Goal: Navigation & Orientation: Find specific page/section

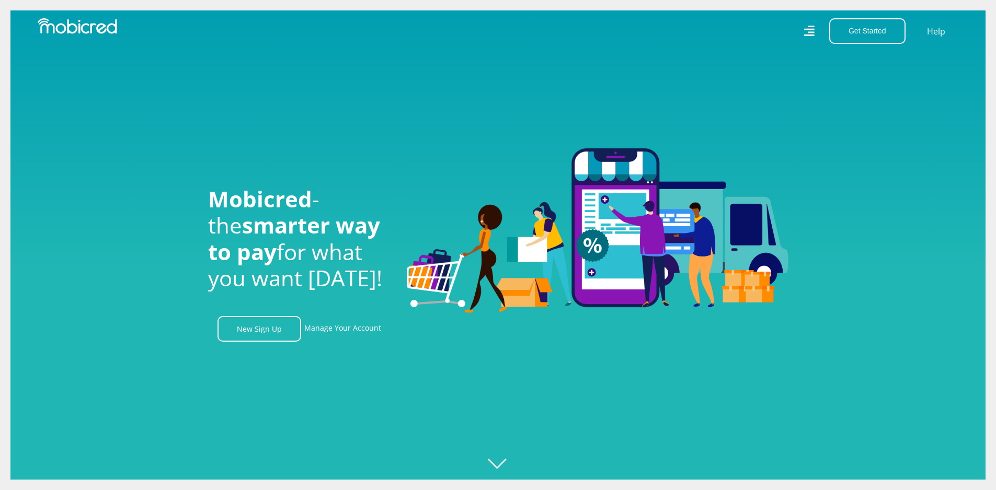
click at [812, 34] on icon at bounding box center [808, 31] width 11 height 16
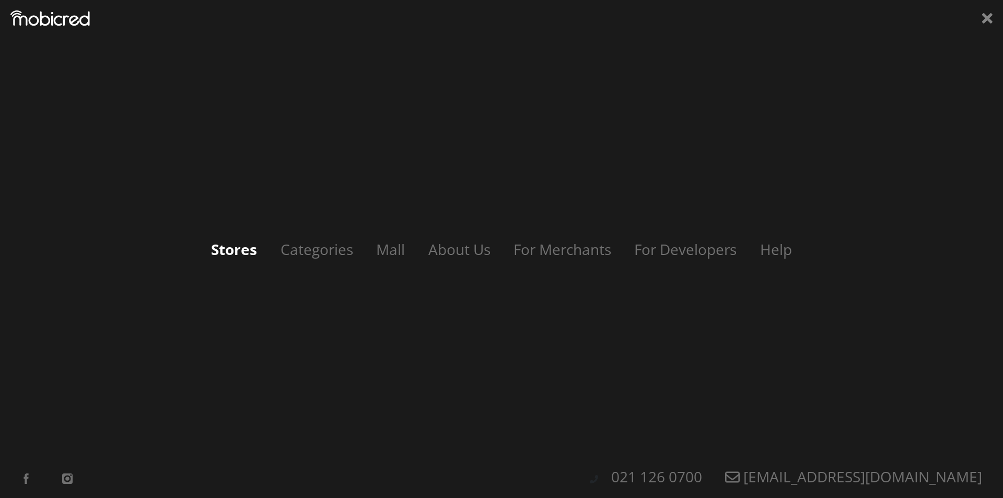
scroll to position [0, 745]
click at [252, 253] on link "Stores" at bounding box center [234, 249] width 67 height 20
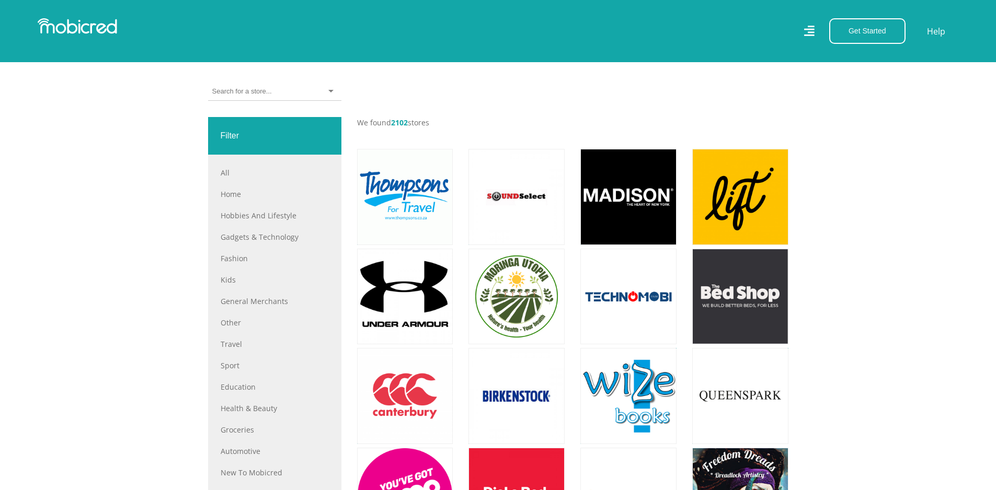
scroll to position [470, 0]
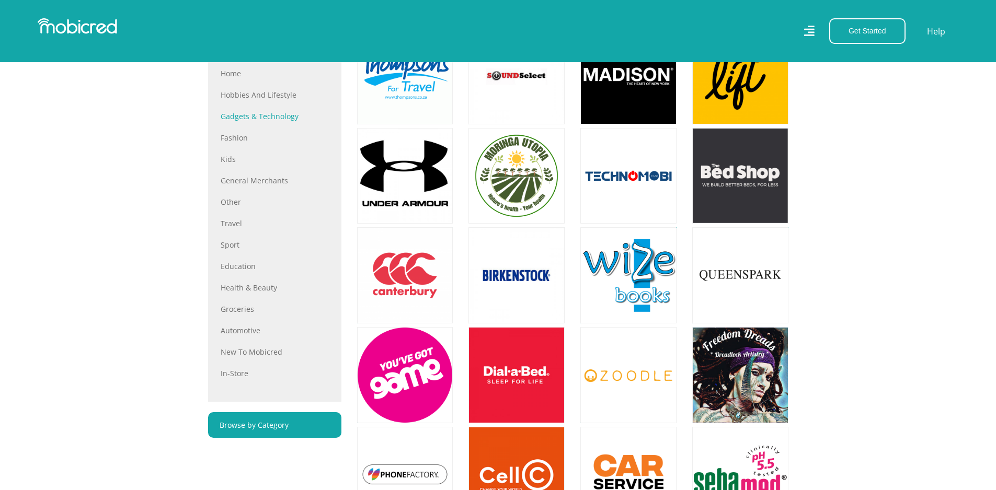
click at [285, 121] on link "Gadgets & Technology" at bounding box center [275, 116] width 108 height 11
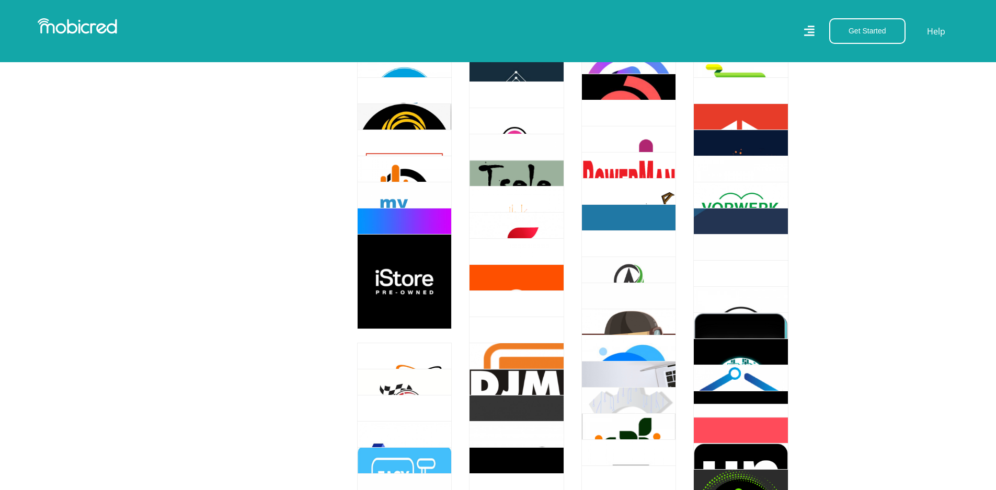
scroll to position [1986, 0]
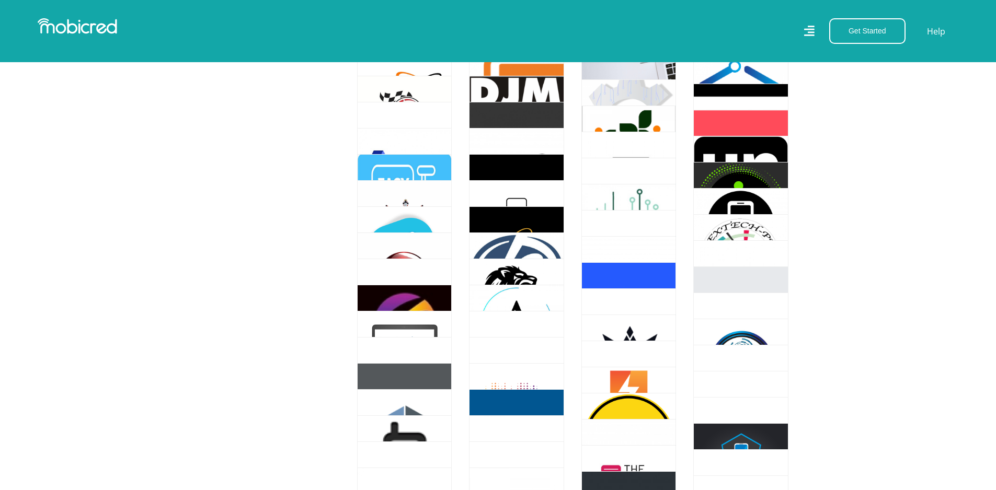
scroll to position [3345, 0]
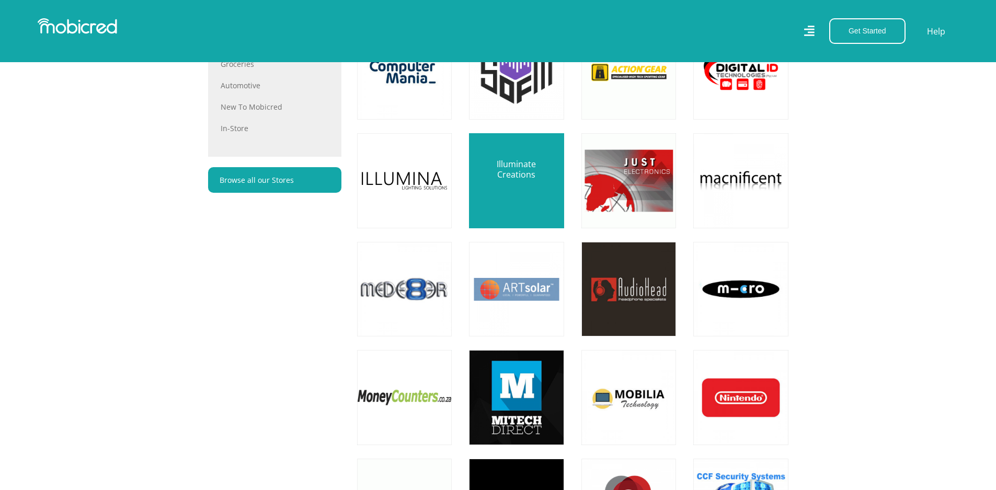
scroll to position [941, 0]
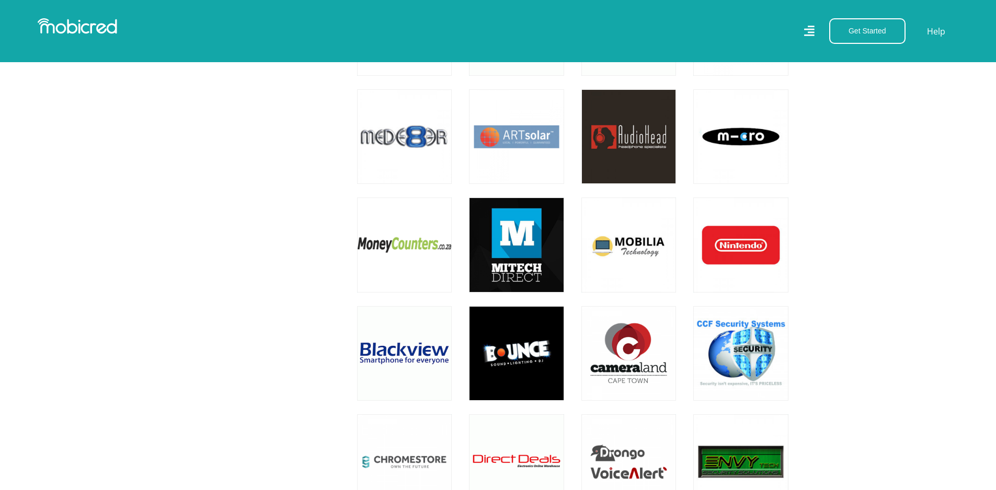
drag, startPoint x: 428, startPoint y: 243, endPoint x: 953, endPoint y: 308, distance: 529.3
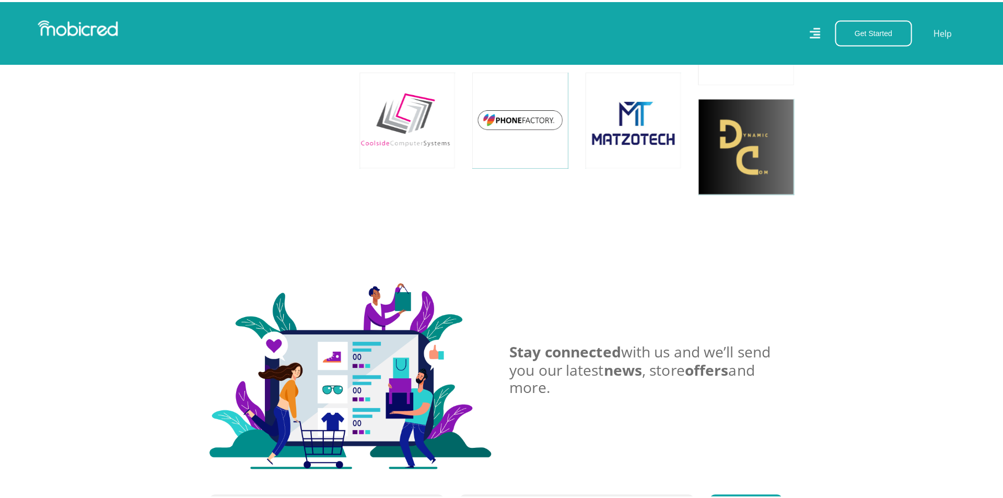
scroll to position [8414, 0]
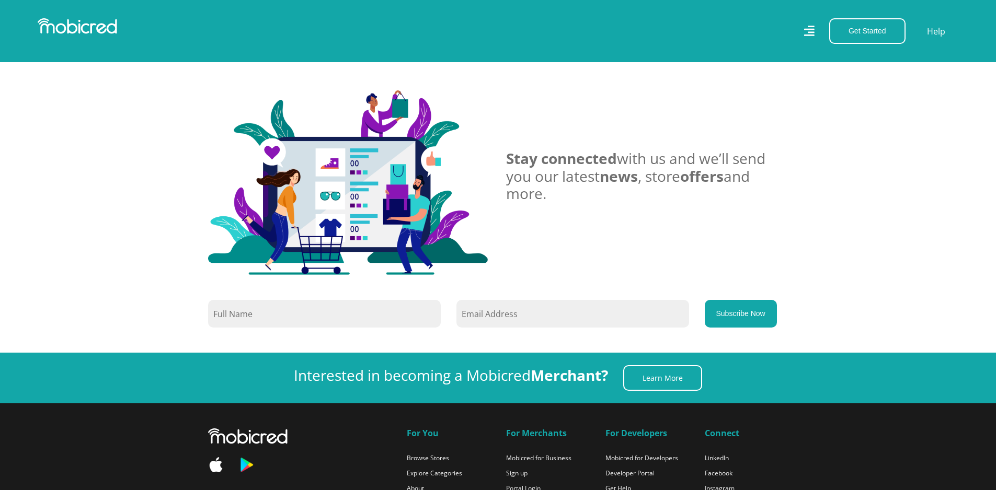
click at [808, 26] on icon at bounding box center [808, 31] width 11 height 16
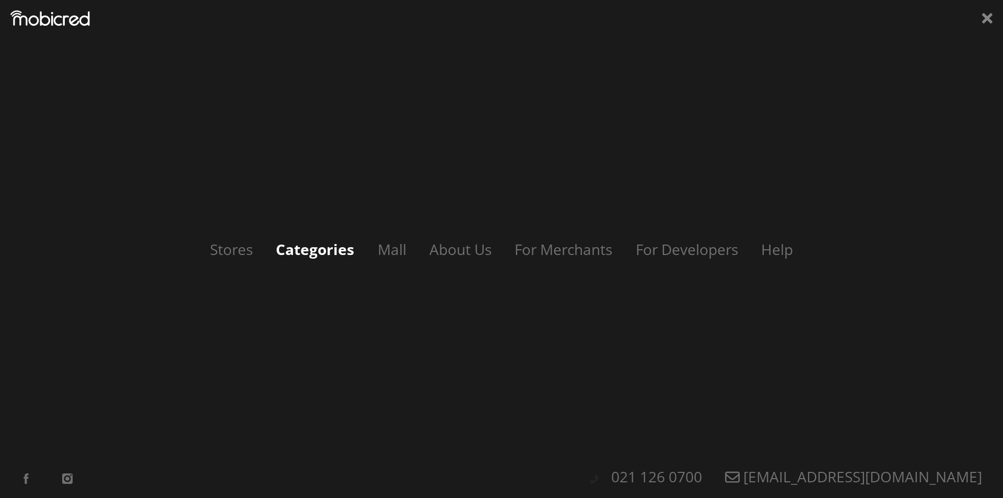
drag, startPoint x: 266, startPoint y: 246, endPoint x: 281, endPoint y: 250, distance: 15.2
click at [275, 248] on div "Stores Categories Mall About Us For Merchants For Developers Help Sign Up Sign …" at bounding box center [502, 249] width 988 height 22
click at [288, 250] on link "Categories" at bounding box center [314, 249] width 99 height 20
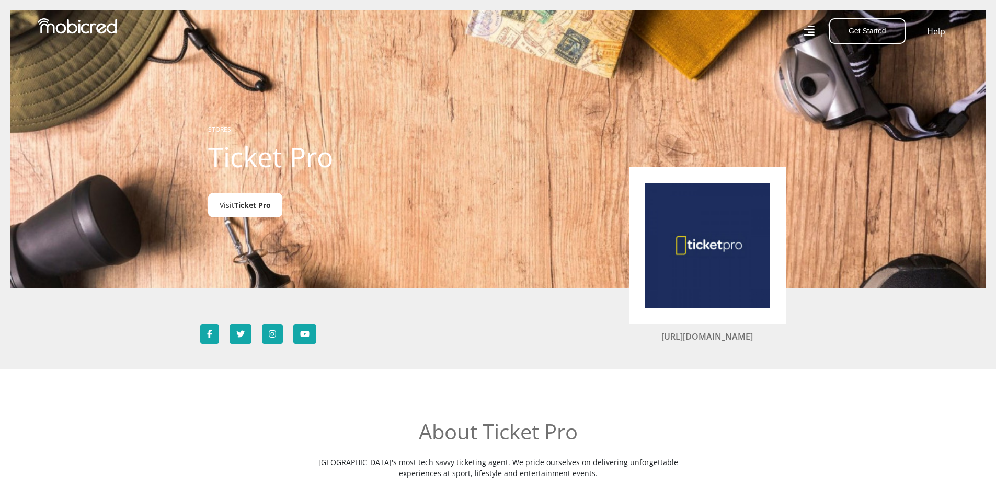
click at [252, 202] on span "Ticket Pro" at bounding box center [252, 205] width 37 height 10
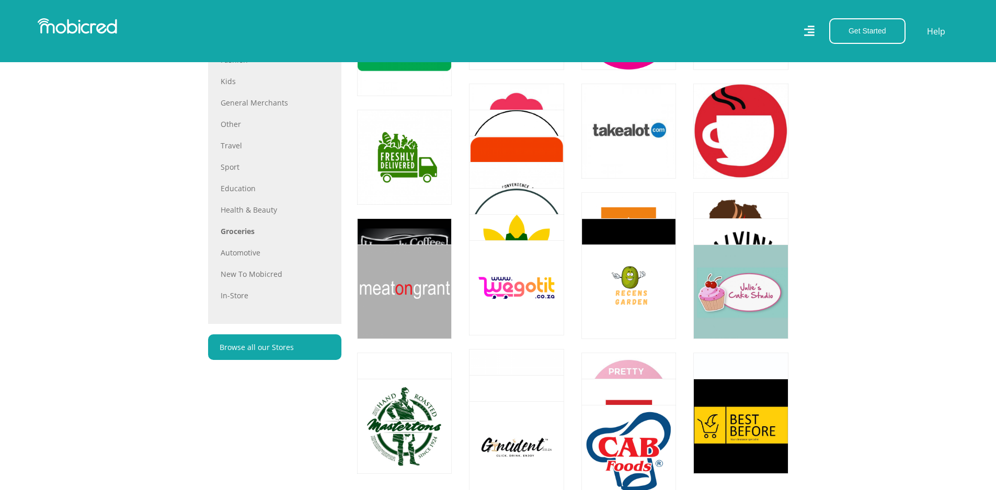
scroll to position [523, 0]
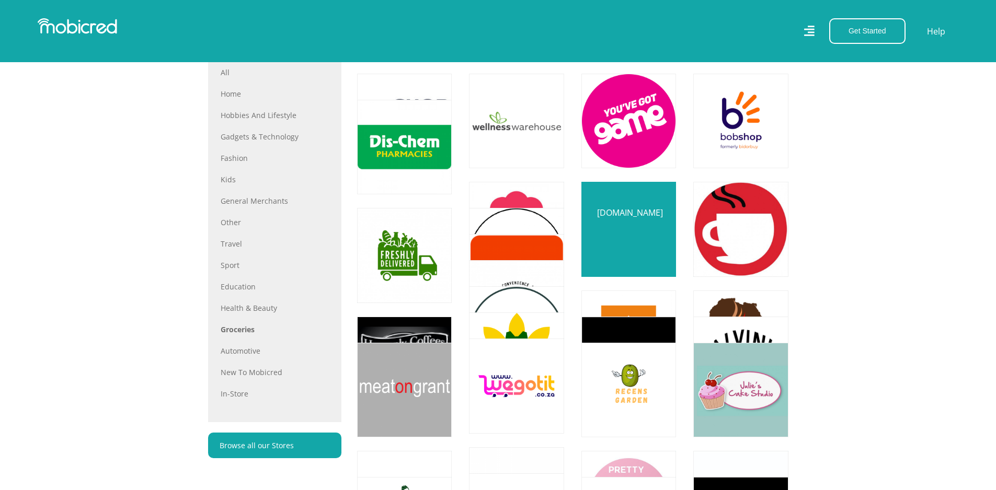
click at [624, 233] on link at bounding box center [628, 229] width 111 height 111
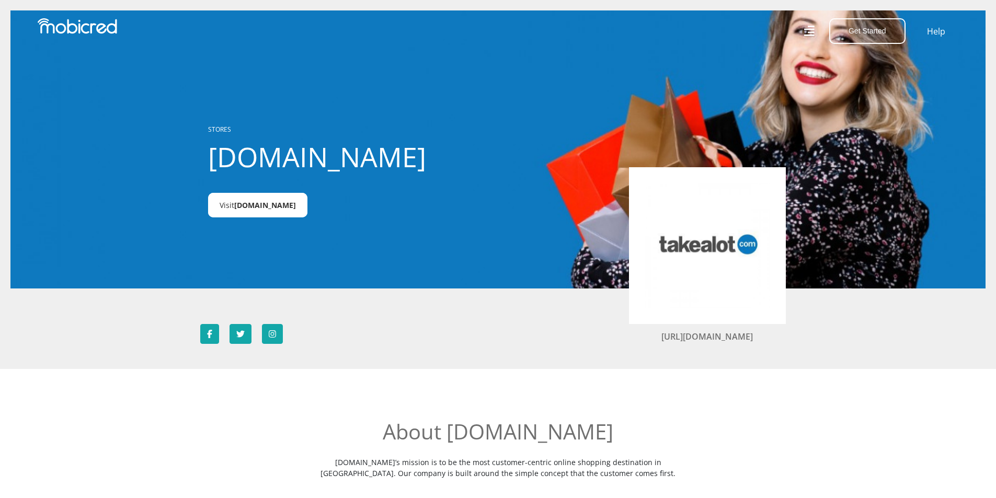
click at [241, 195] on link "Visit Takealot.com" at bounding box center [257, 205] width 99 height 25
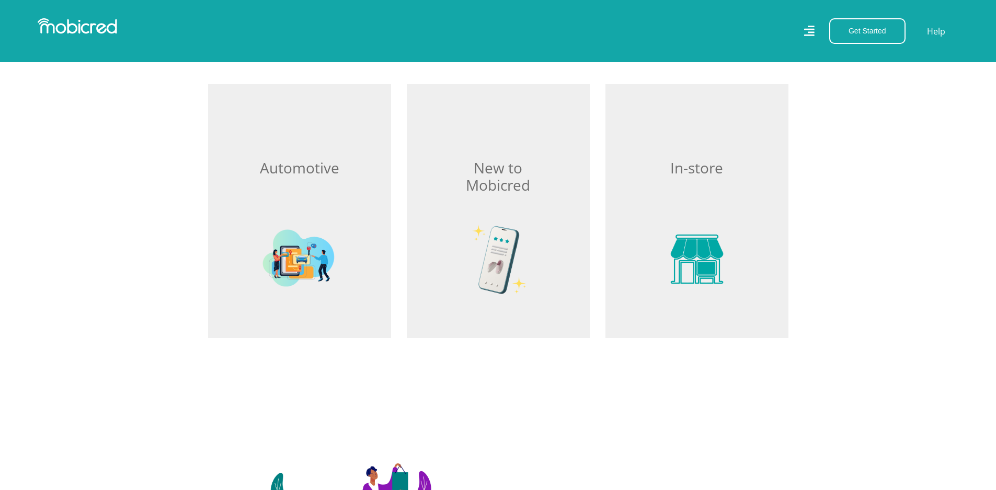
scroll to position [1463, 0]
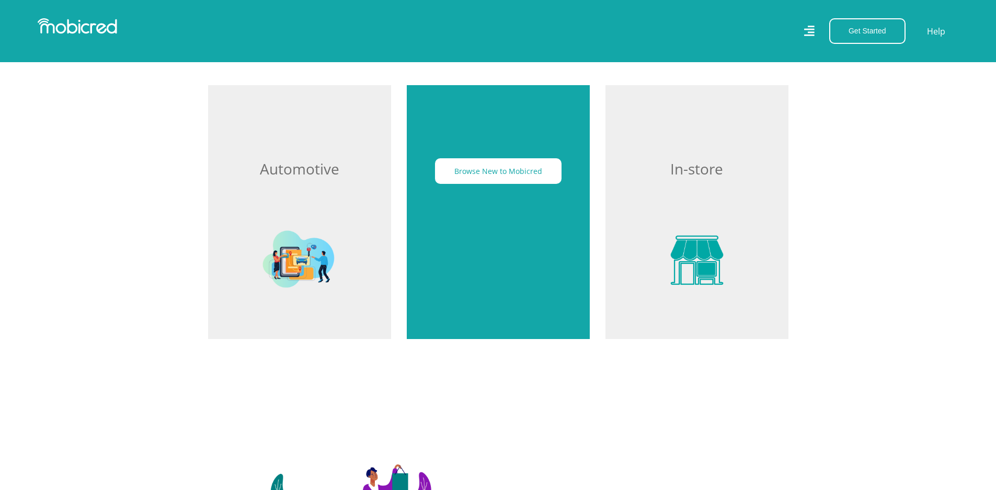
click at [527, 252] on div "Browse New to Mobicred" at bounding box center [498, 212] width 183 height 254
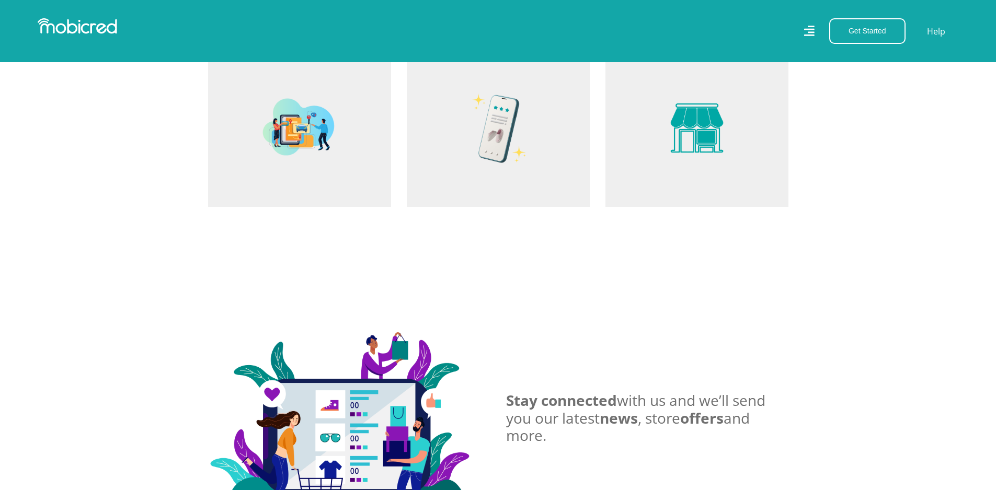
scroll to position [1521, 0]
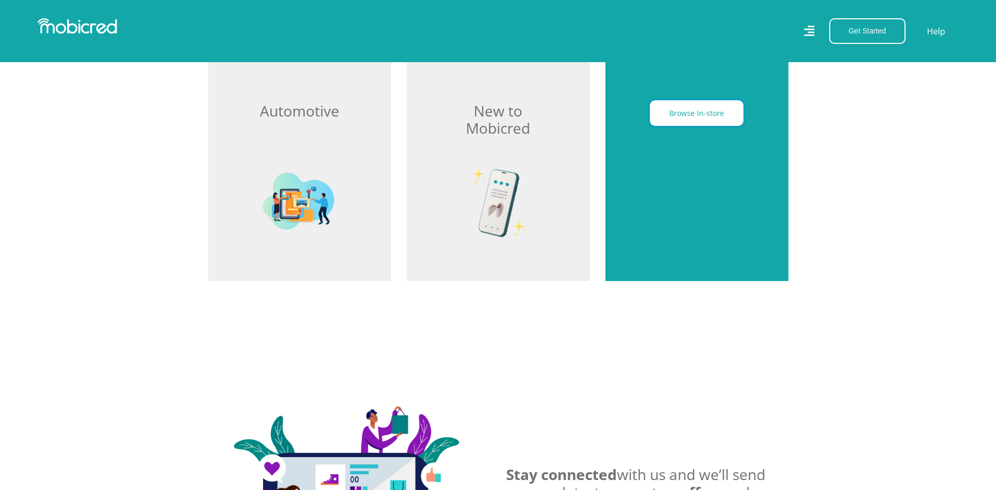
click at [692, 126] on button "Browse In-store" at bounding box center [697, 113] width 94 height 26
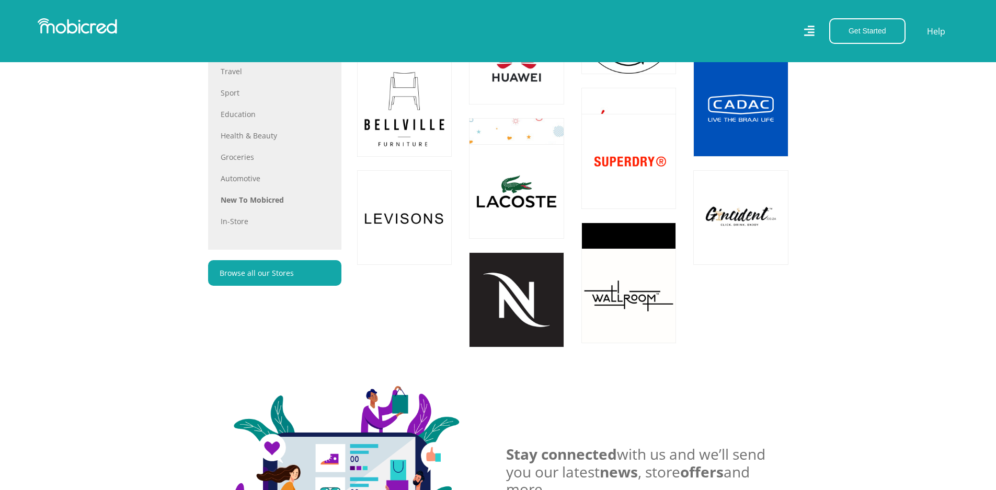
scroll to position [732, 0]
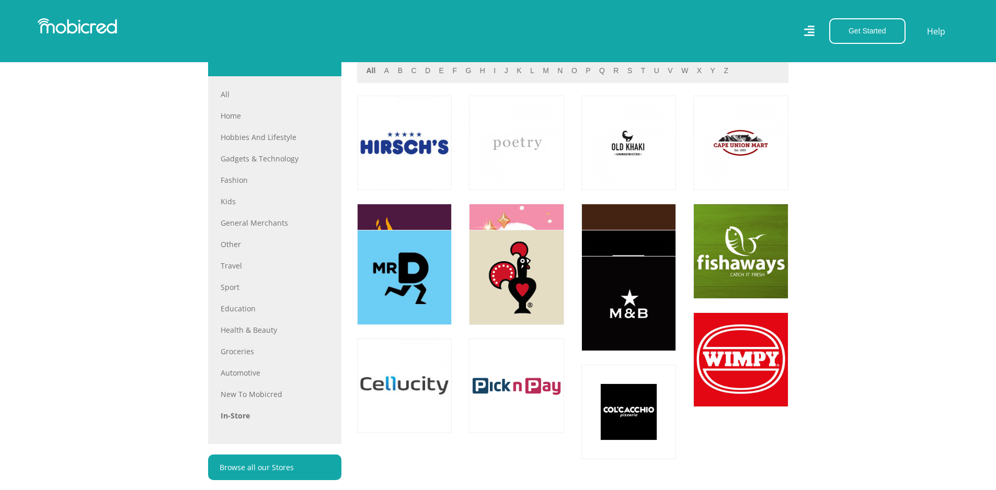
scroll to position [523, 0]
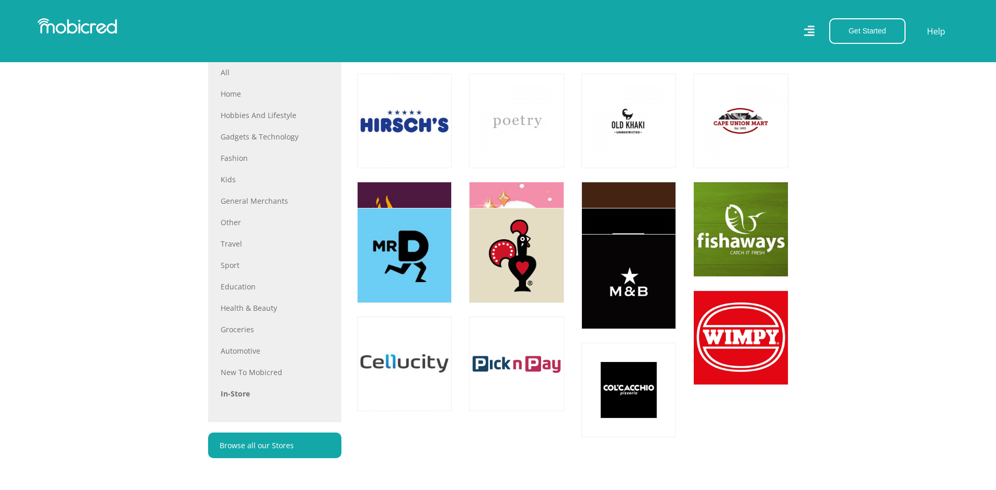
click at [845, 259] on section "STORES Find In-store Stores Change Categories All All Home Hobbies and Lifestyl…" at bounding box center [498, 184] width 996 height 599
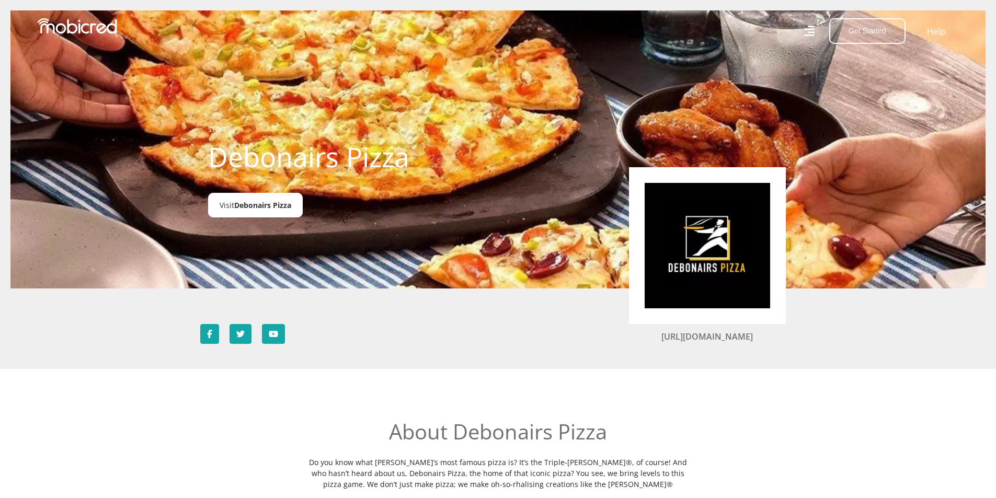
click at [283, 202] on span "Debonairs Pizza" at bounding box center [262, 205] width 57 height 10
